Goal: Information Seeking & Learning: Learn about a topic

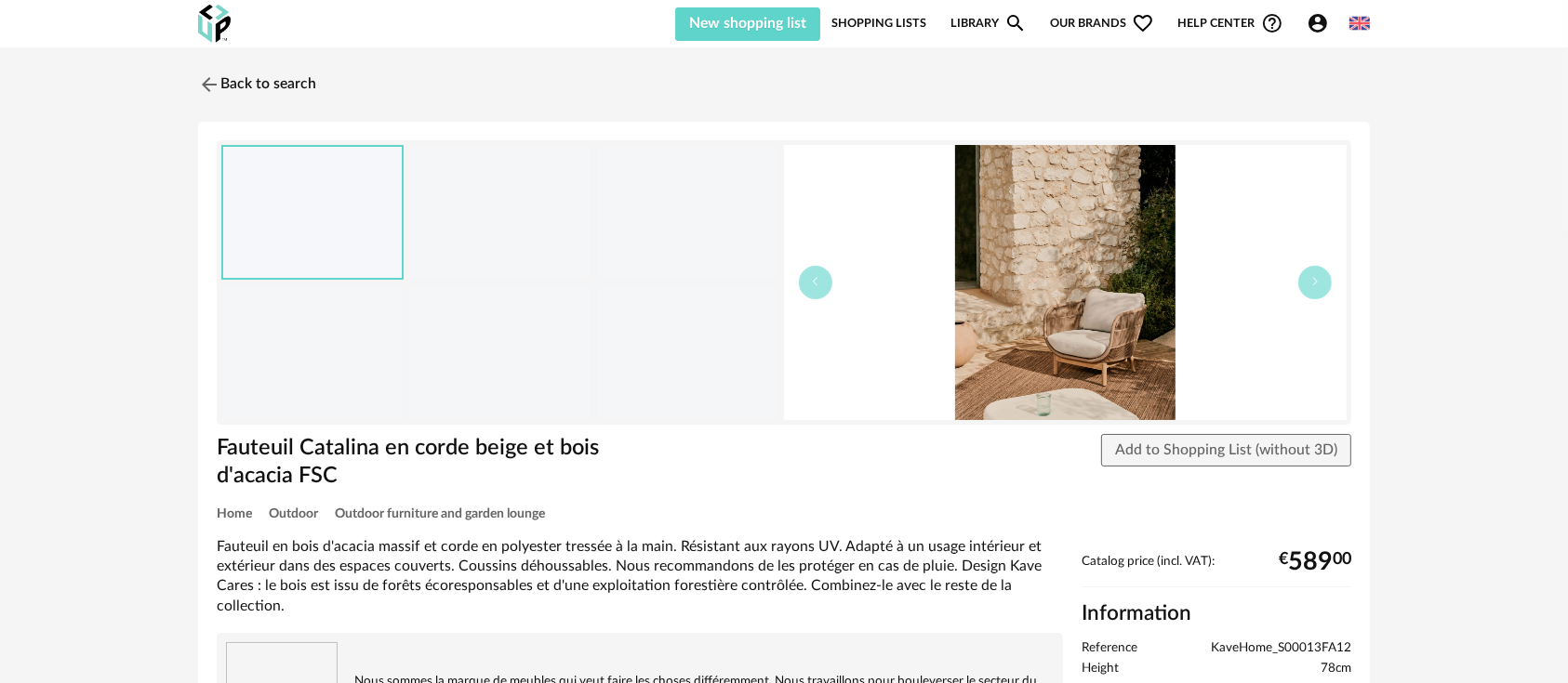
scroll to position [206, 0]
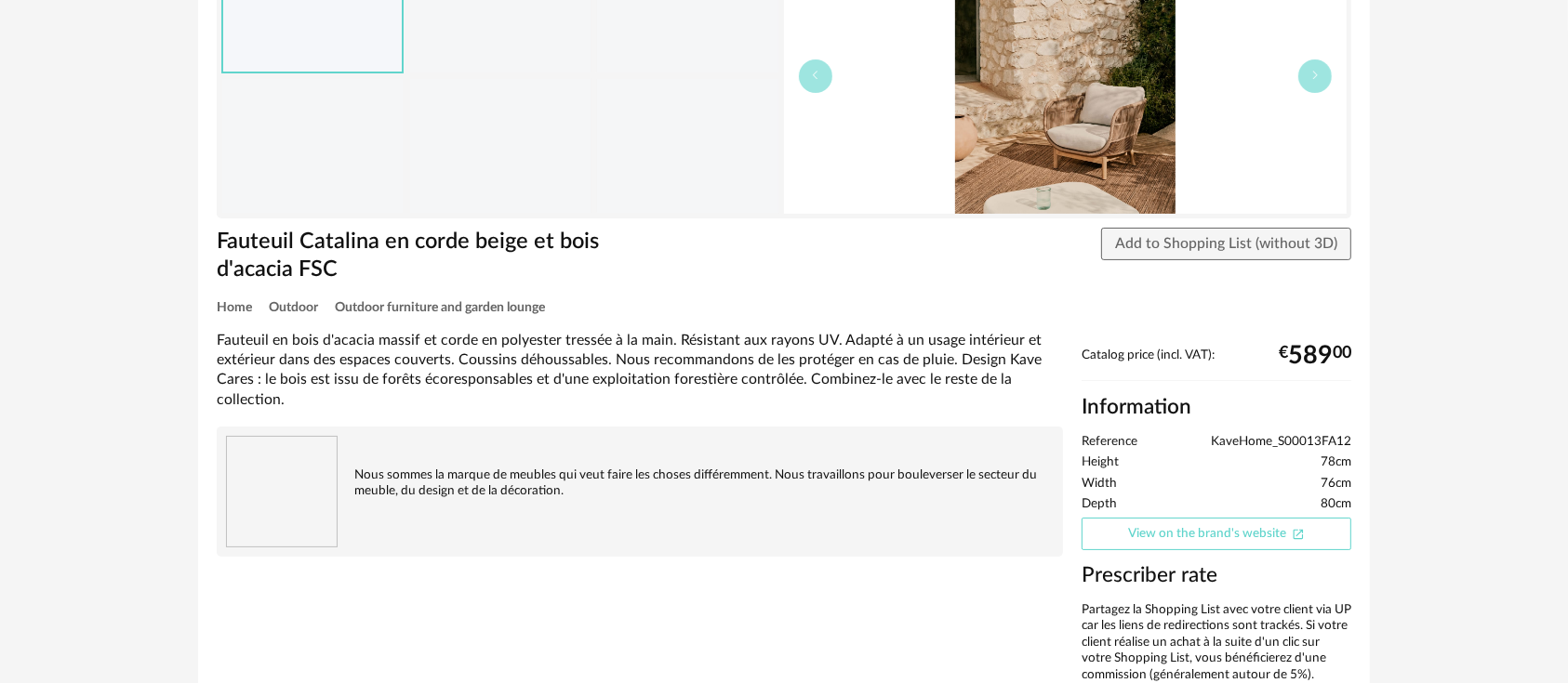
click at [1162, 522] on link "View on the brand's website Open In New icon" at bounding box center [1217, 533] width 270 height 32
click at [1297, 437] on span "KaveHome_S00013FA12" at bounding box center [1281, 442] width 140 height 17
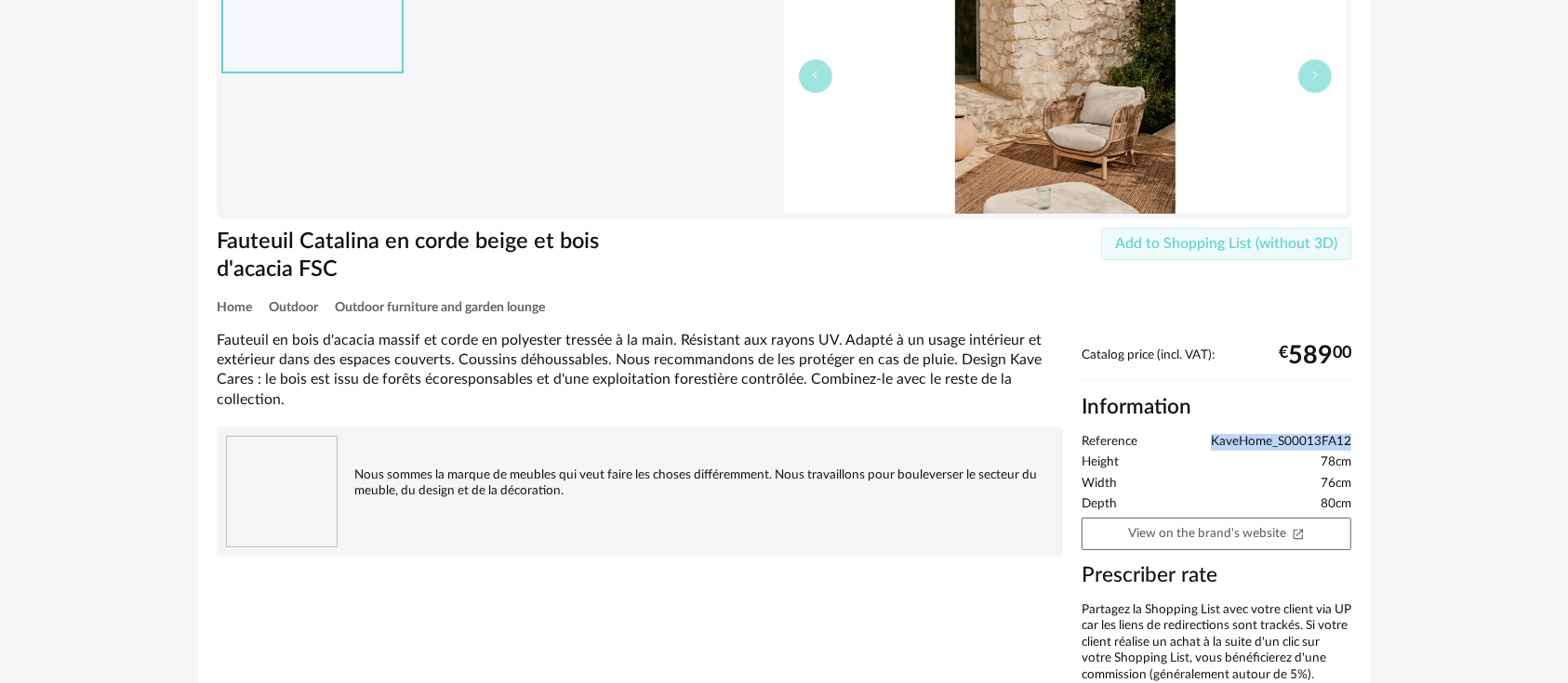
copy span "KaveHome_S00013FA12"
click at [1417, 109] on div "Back to search Fauteuil Catalina en corde beige et bois d'acacia FSC Fauteuil C…" at bounding box center [784, 294] width 1568 height 908
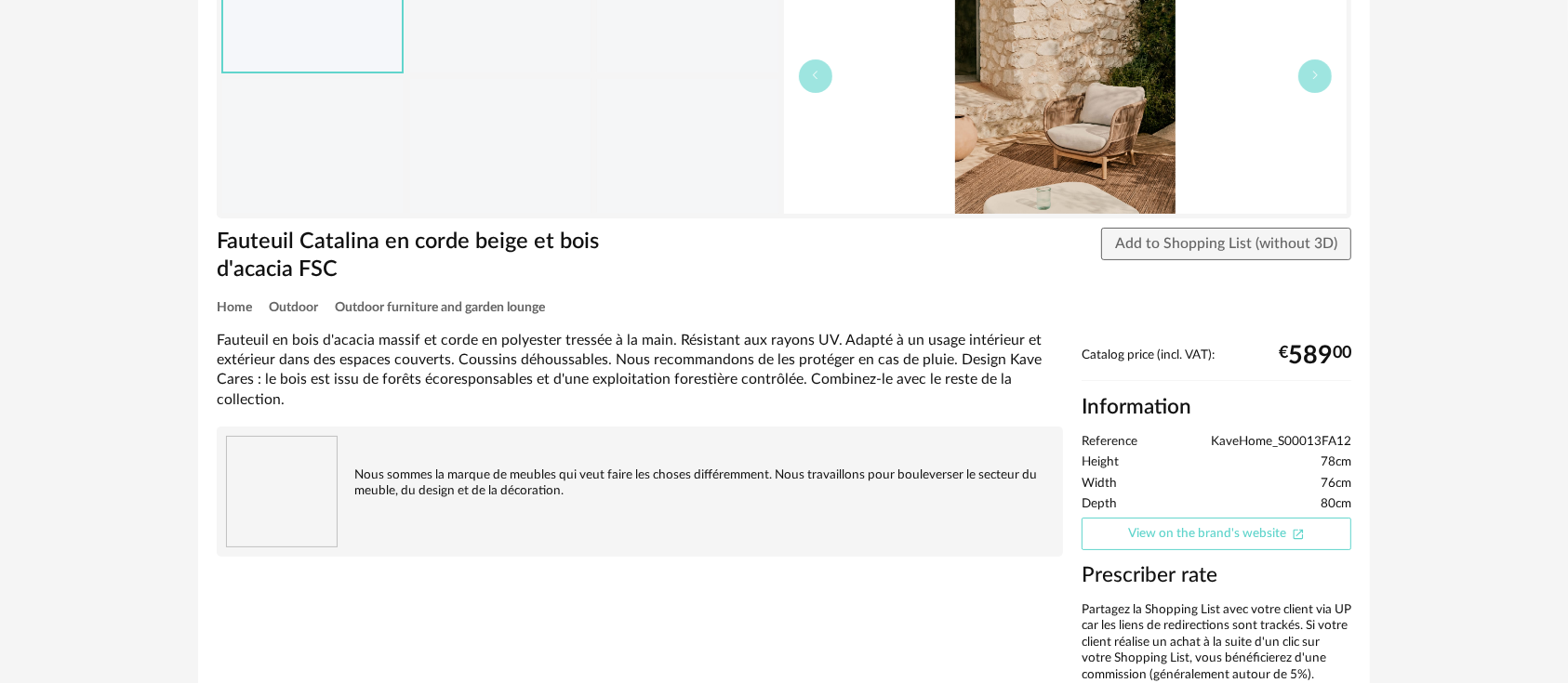
click at [1219, 529] on link "View on the brand's website Open In New icon" at bounding box center [1217, 533] width 270 height 32
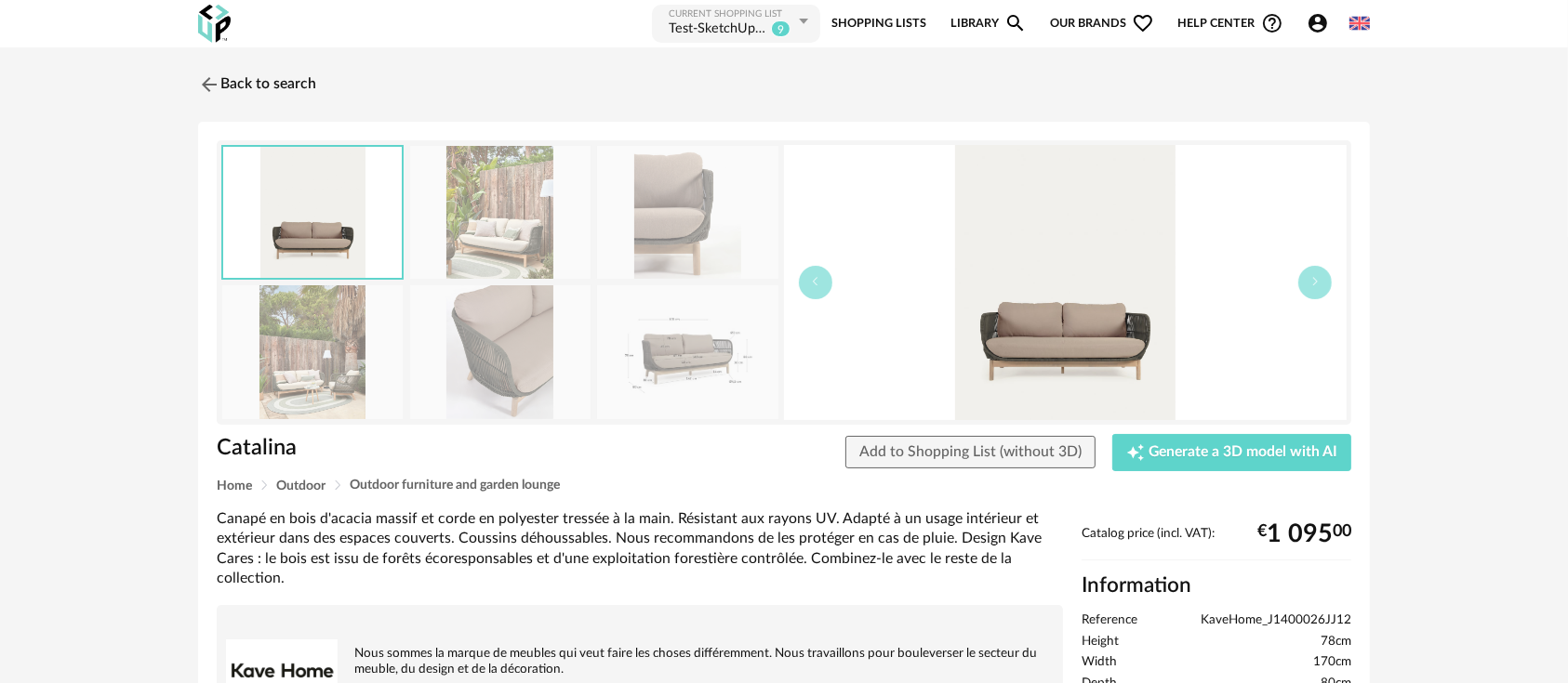
click at [1050, 324] on img at bounding box center [1065, 282] width 563 height 275
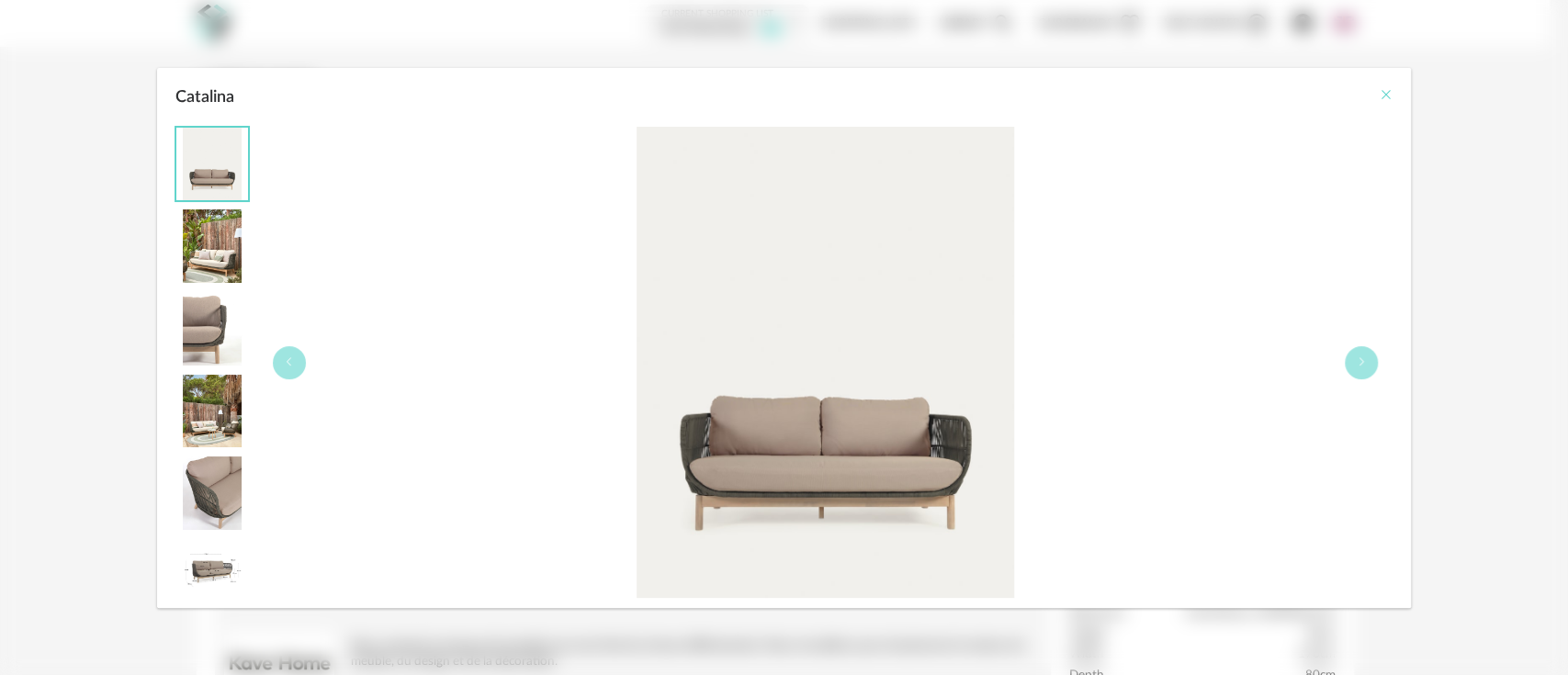
click at [1382, 92] on icon "Close" at bounding box center [1385, 94] width 14 height 14
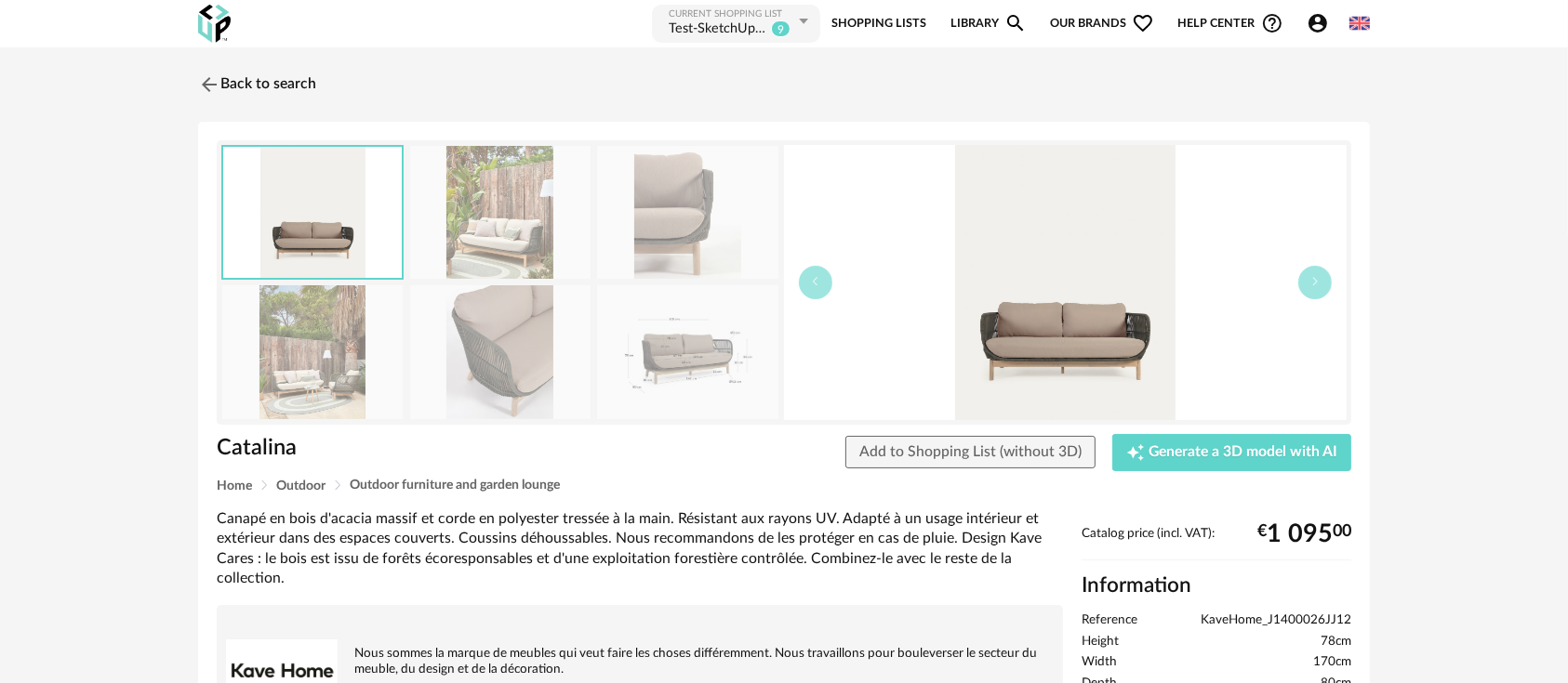
copy span "KaveHome_J1400026JJ12"
click at [1098, 343] on img at bounding box center [1065, 282] width 563 height 275
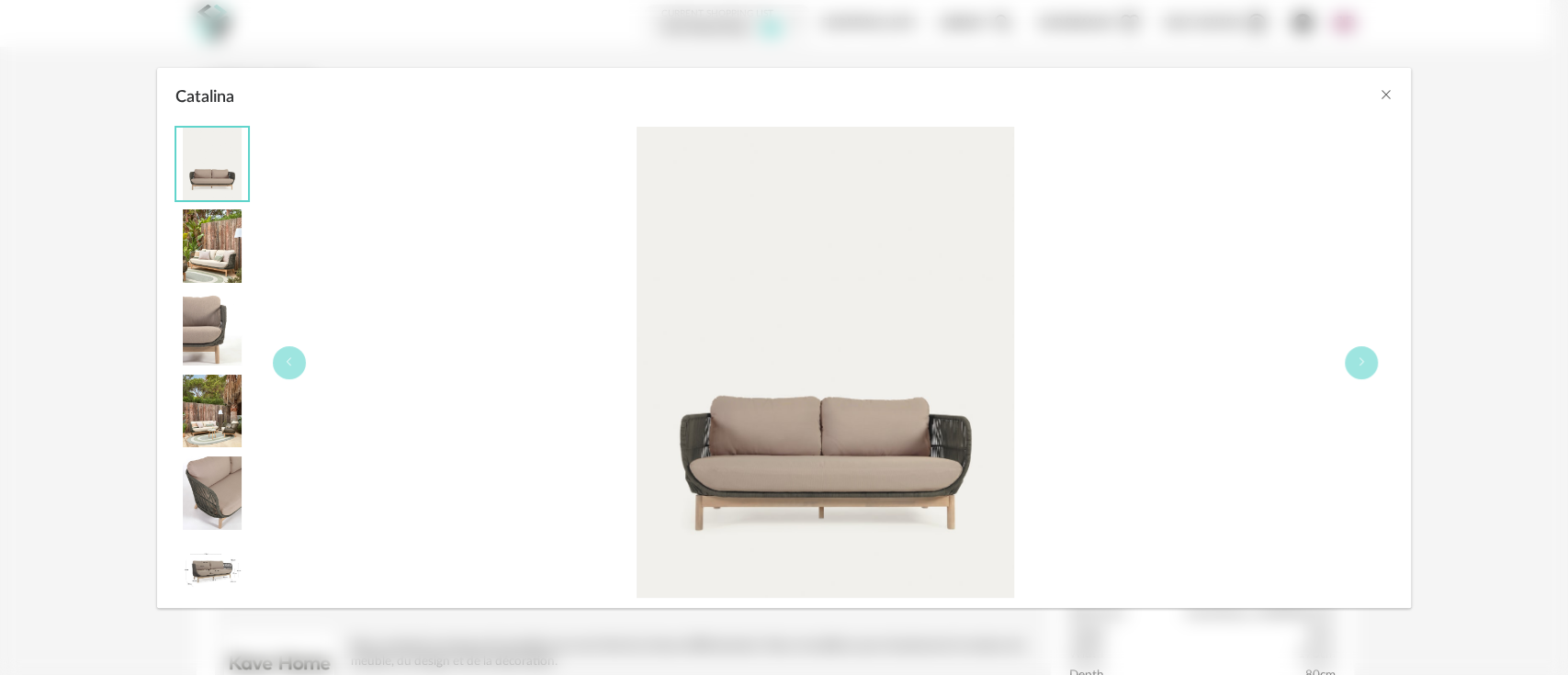
click at [1516, 133] on div "Catalina" at bounding box center [784, 337] width 1568 height 675
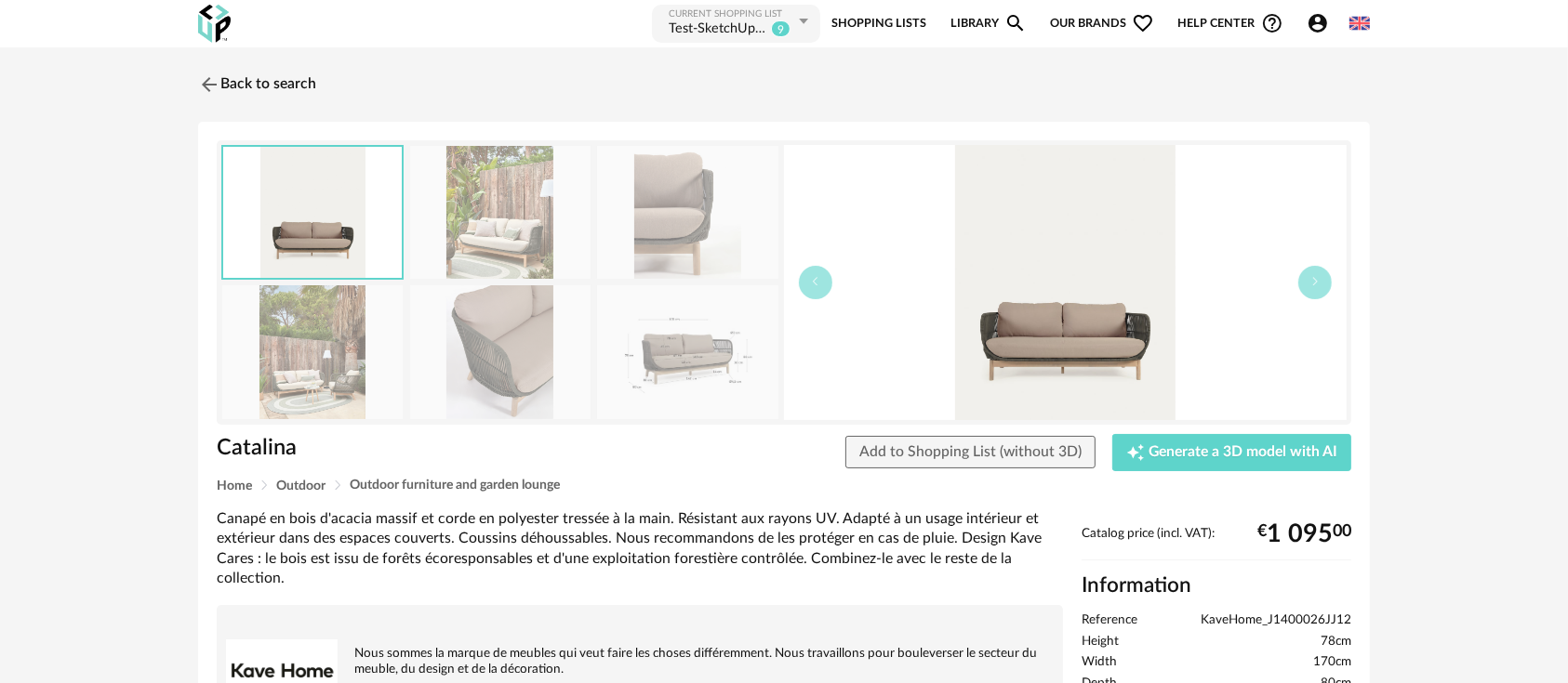
scroll to position [206, 0]
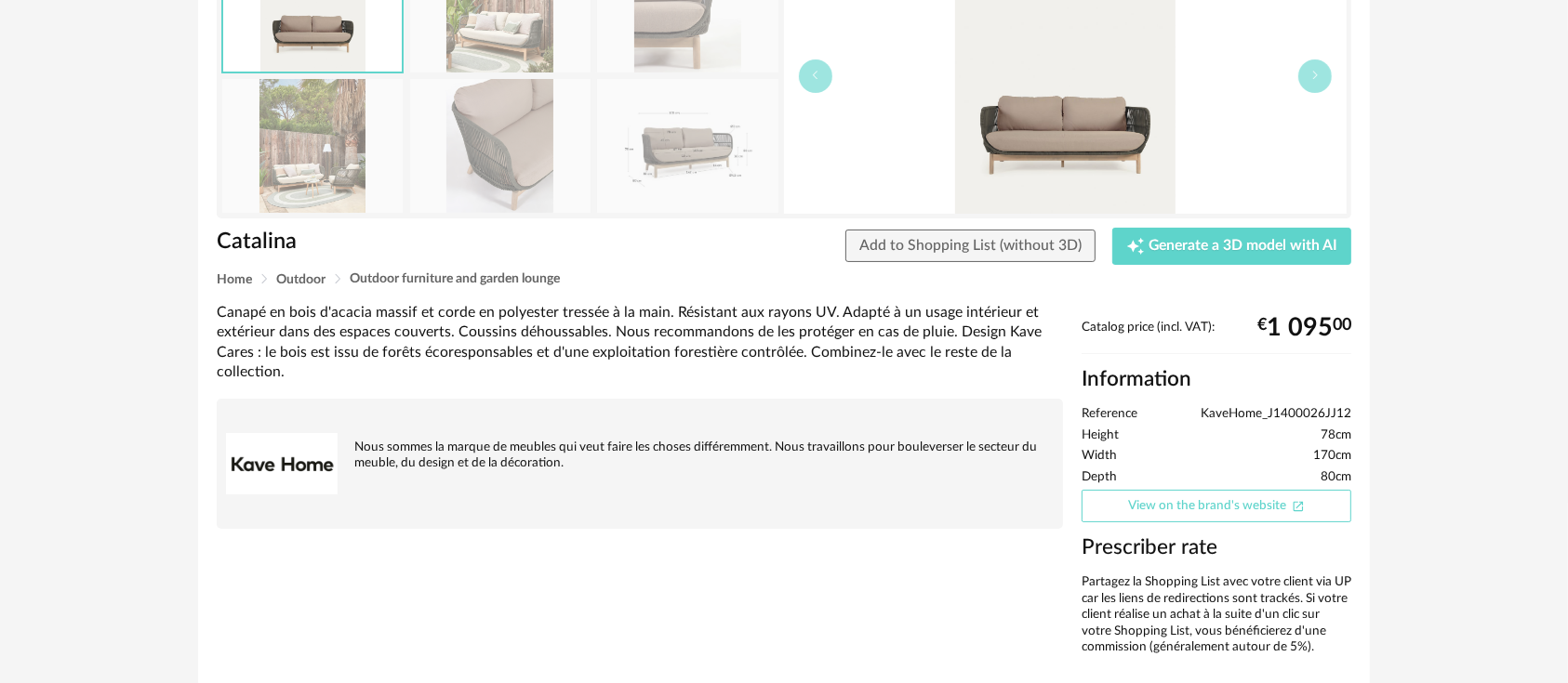
click at [1239, 509] on link "View on the brand's website Open In New icon" at bounding box center [1217, 505] width 270 height 32
click at [1041, 166] on img at bounding box center [1065, 76] width 563 height 275
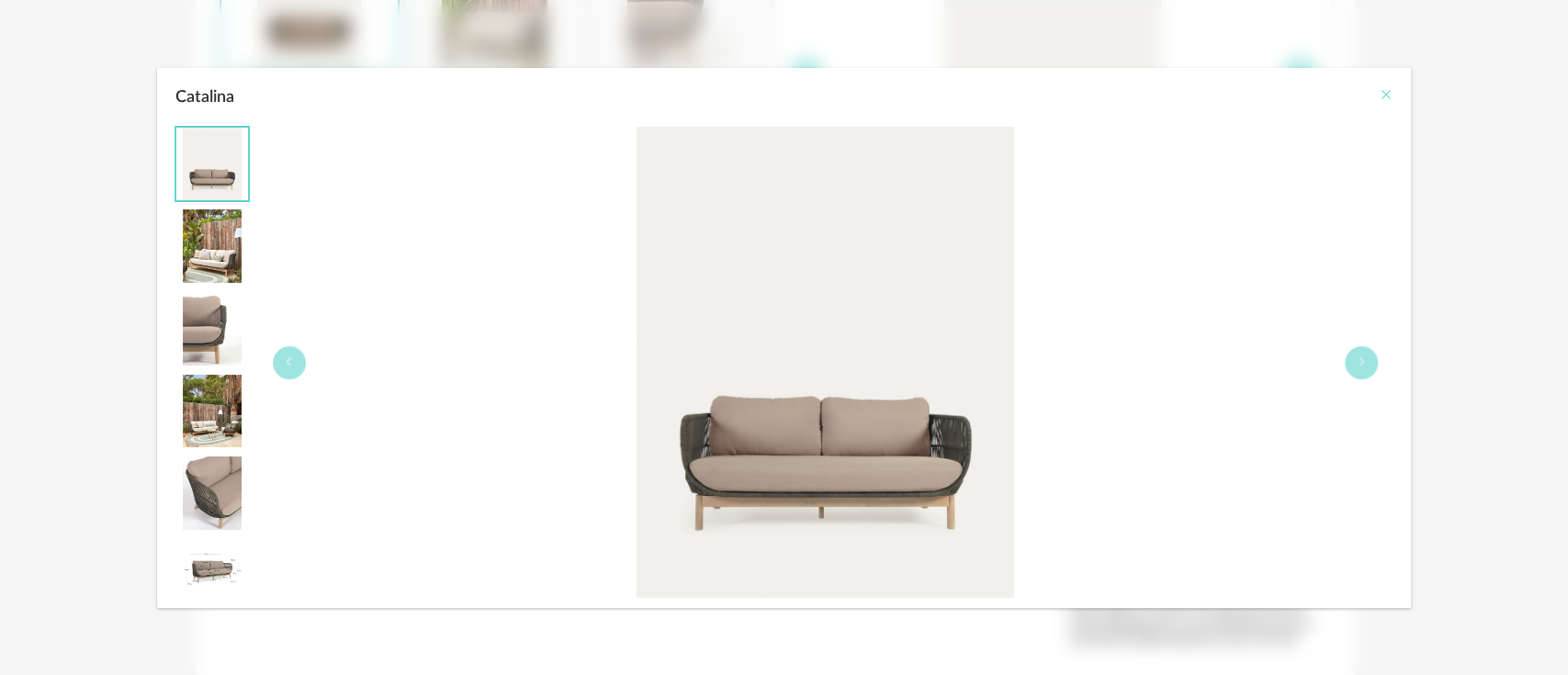
click at [1382, 89] on icon "Close" at bounding box center [1385, 94] width 14 height 14
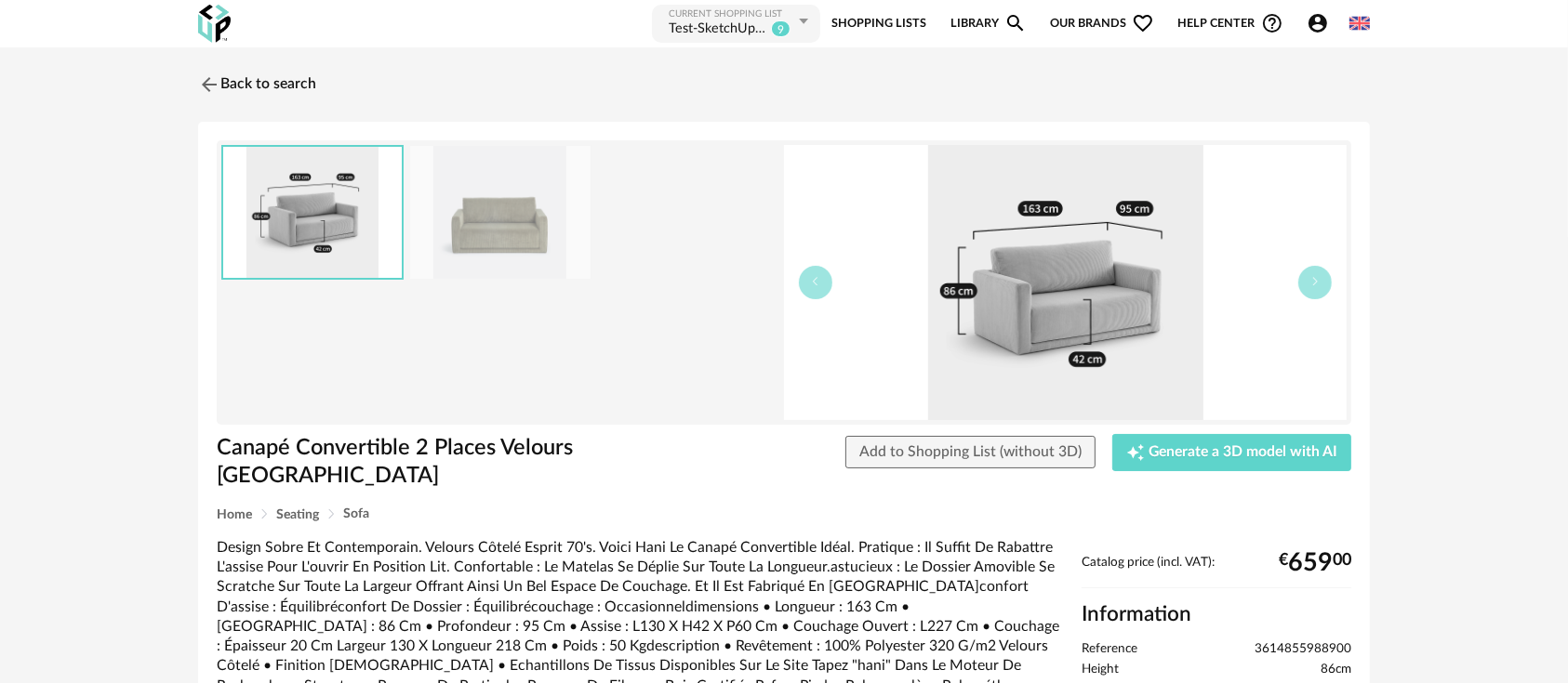
click at [1530, 281] on div "Back to search Canapé Convertible 2 Places Velours Côtelé Hani Canapé Convertib…" at bounding box center [784, 619] width 1568 height 1143
